Goal: Task Accomplishment & Management: Manage account settings

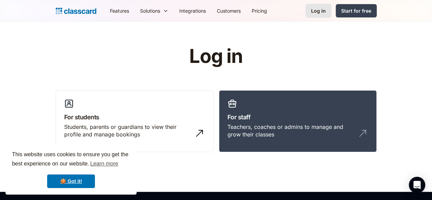
click at [326, 13] on div "Log in" at bounding box center [318, 10] width 15 height 7
click at [326, 11] on div "Log in" at bounding box center [318, 10] width 15 height 7
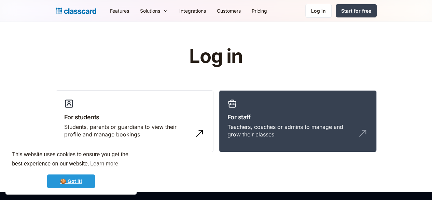
click at [73, 185] on link "🍪 Got it!" at bounding box center [71, 181] width 48 height 14
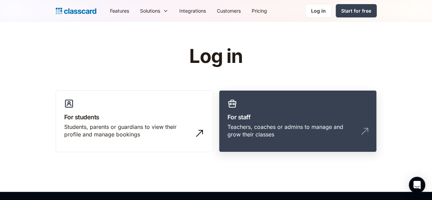
click at [267, 131] on div "Teachers, coaches or admins to manage and grow their classes" at bounding box center [298, 133] width 141 height 21
